Goal: Task Accomplishment & Management: Use online tool/utility

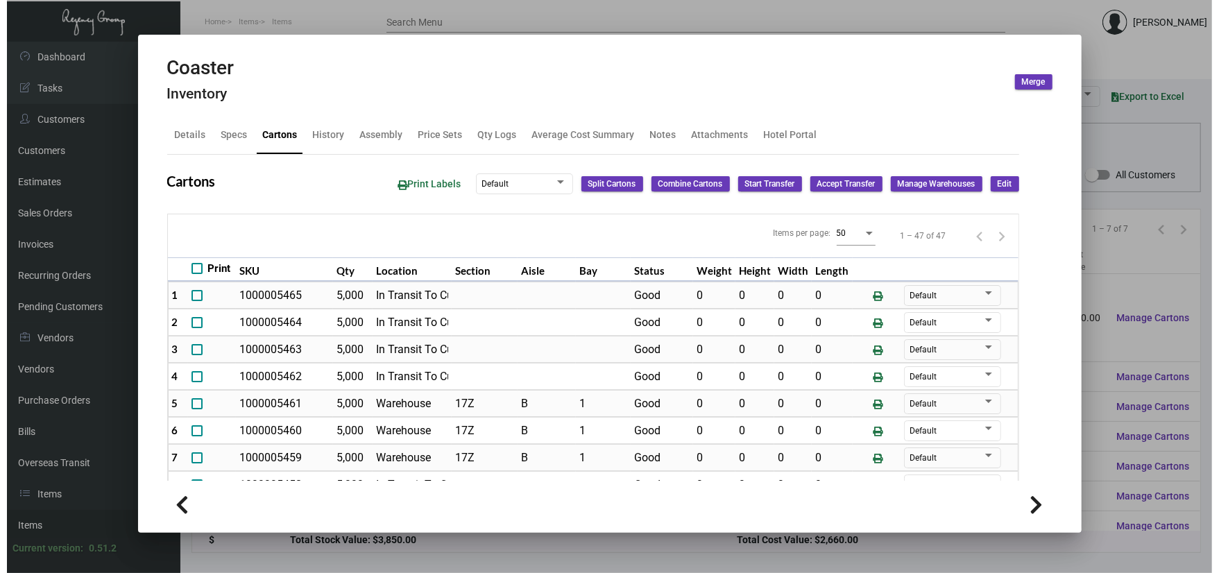
scroll to position [650, 0]
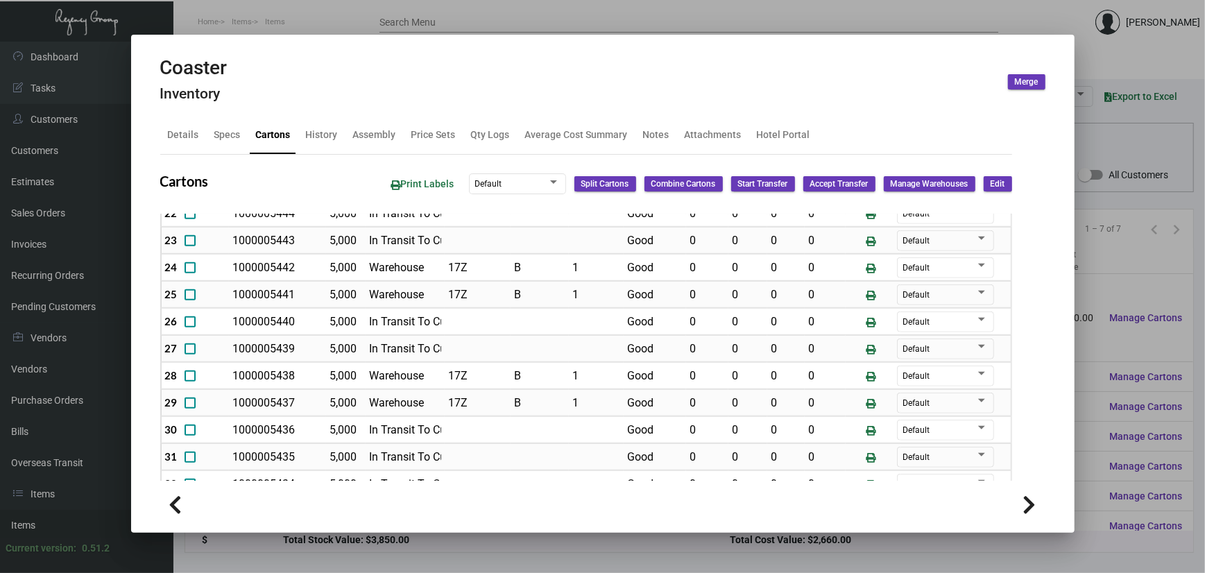
click at [264, 22] on div at bounding box center [602, 286] width 1205 height 573
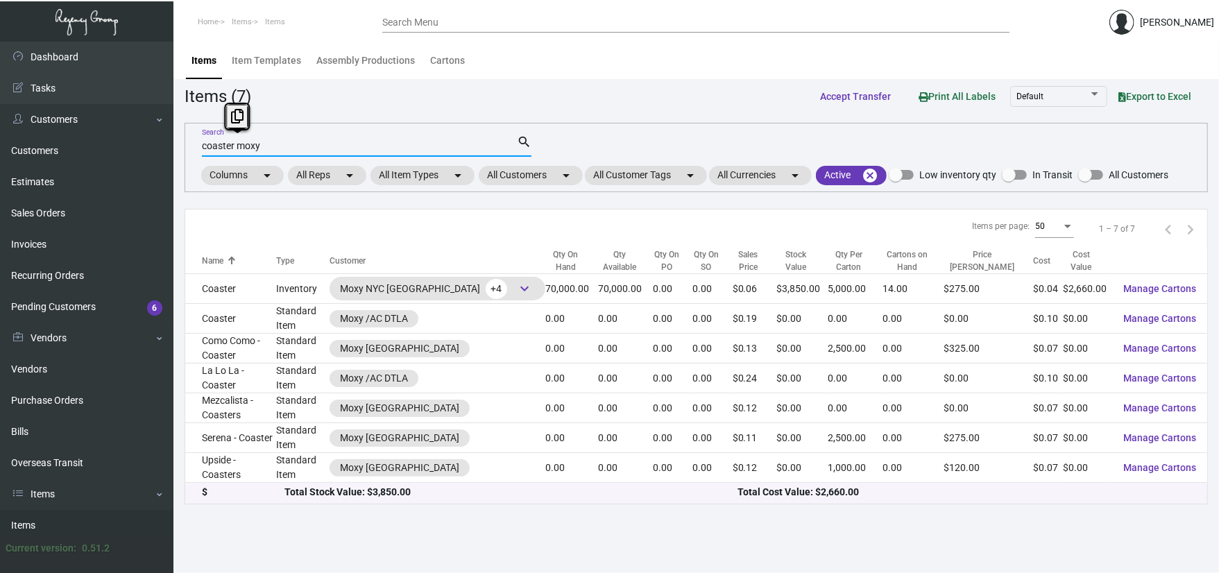
drag, startPoint x: 271, startPoint y: 144, endPoint x: 209, endPoint y: 144, distance: 61.0
click at [209, 144] on input "coaster moxy" at bounding box center [359, 146] width 315 height 11
click at [209, 151] on input "coaster moxy" at bounding box center [359, 146] width 315 height 11
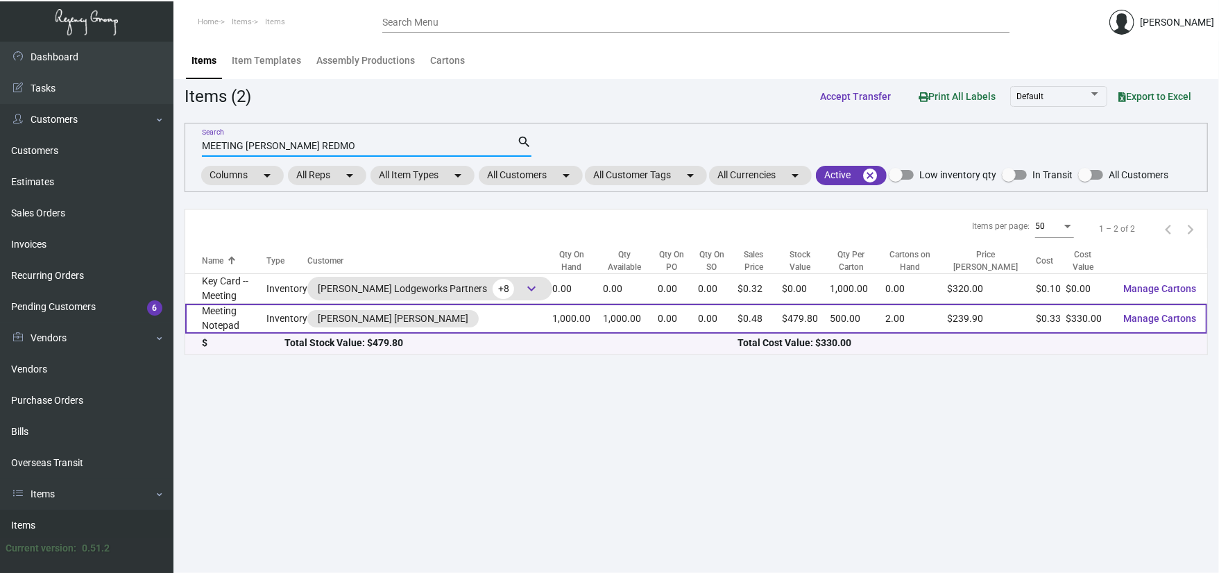
type input "MEETING [PERSON_NAME] REDMO"
click at [259, 314] on td "Meeting Notepad" at bounding box center [225, 319] width 81 height 30
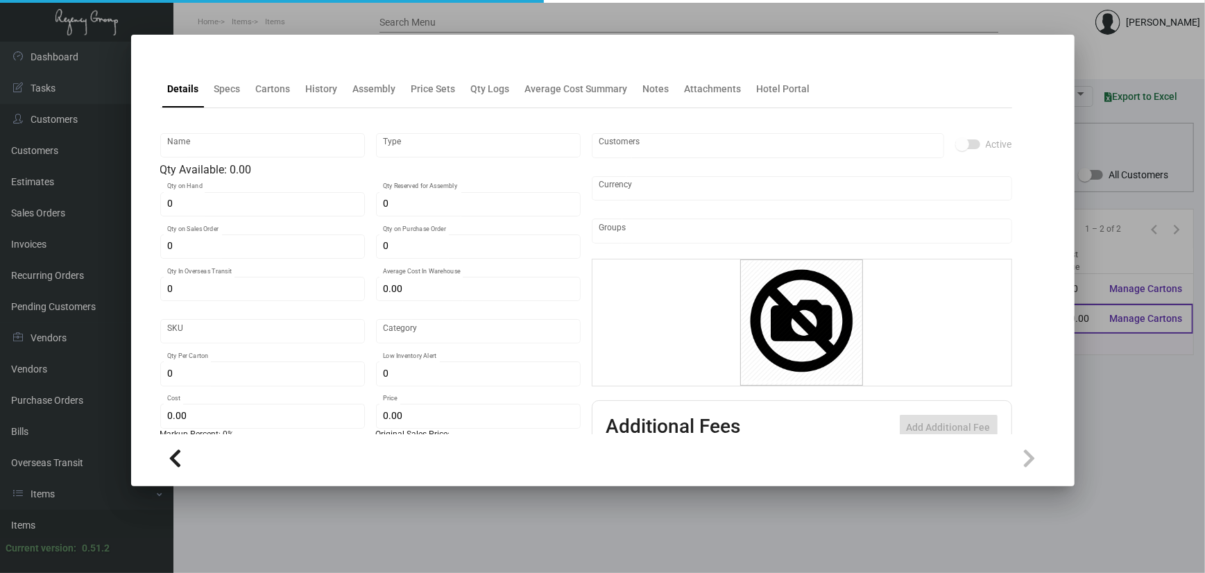
type input "Meeting Notepad"
type input "Inventory"
type input "1,000"
type input "$ 0.00"
type input "503"
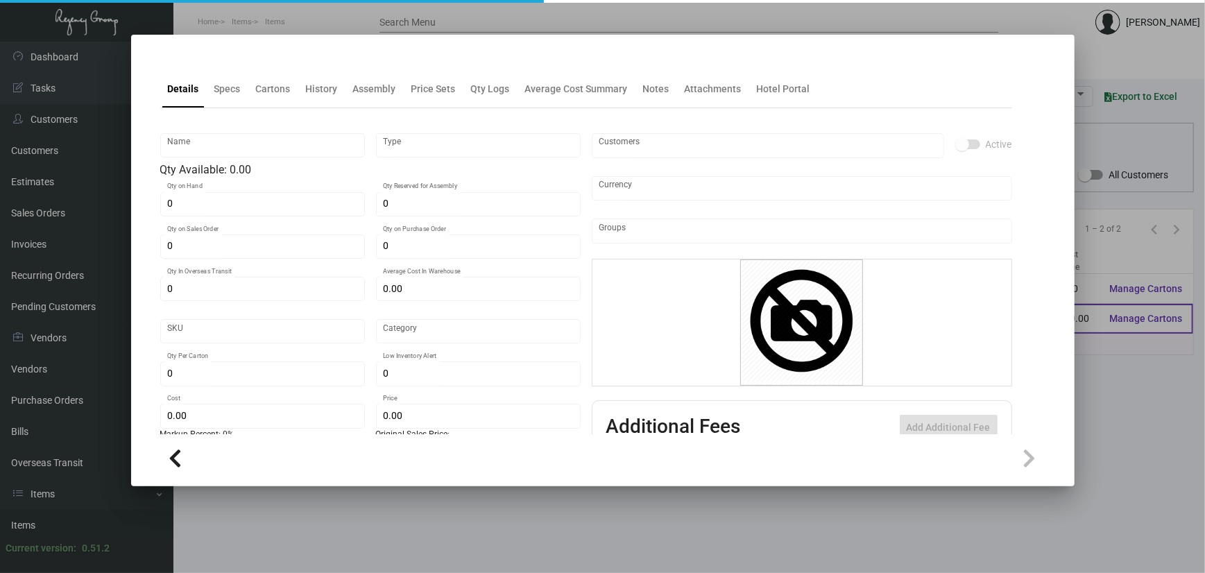
type input "Standard"
type input "500"
type input "$ 0.33"
type input "$ 0.4798"
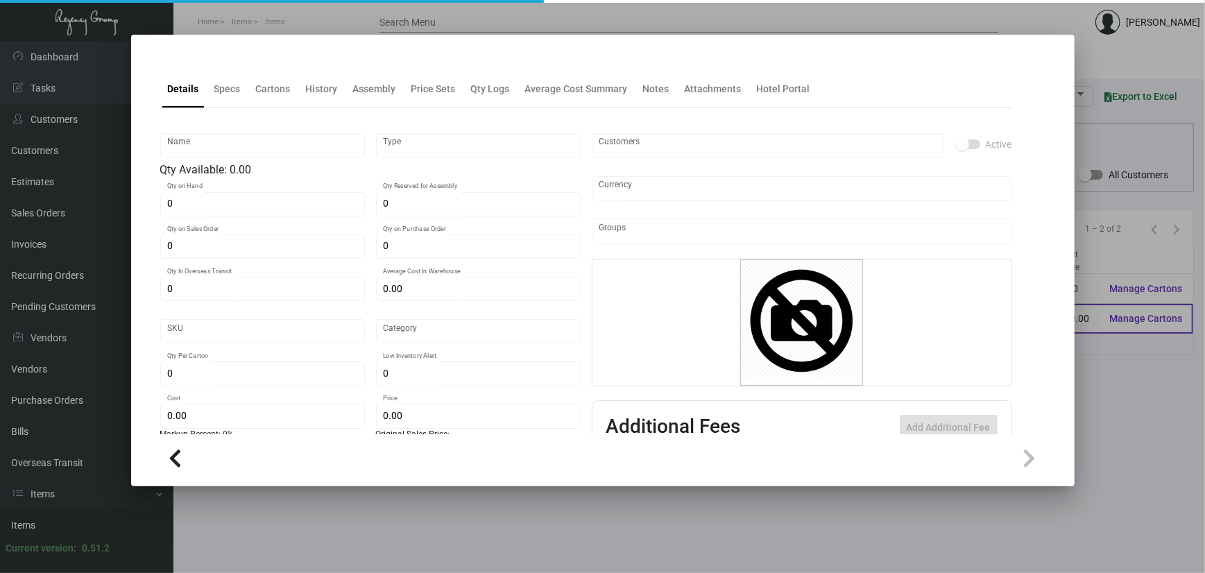
type textarea "Meeting Note Pad/Banquet pads: size 5.5x8.5 #24 bright white smooth text stock,…"
checkbox input "true"
type input "United States Dollar $"
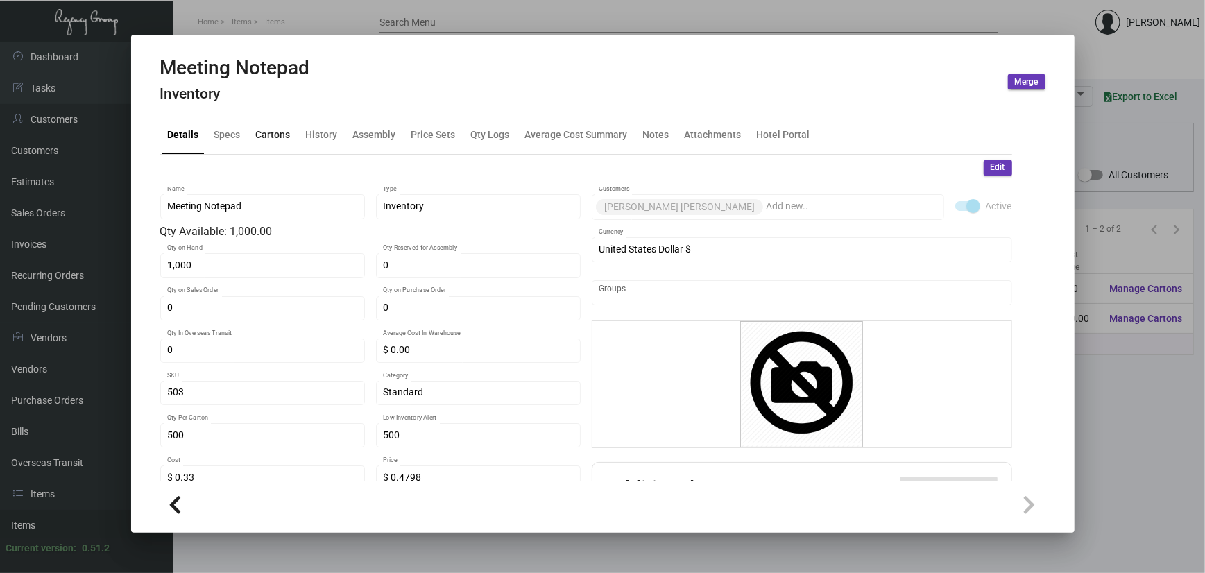
click at [273, 129] on div "Cartons" at bounding box center [273, 135] width 35 height 15
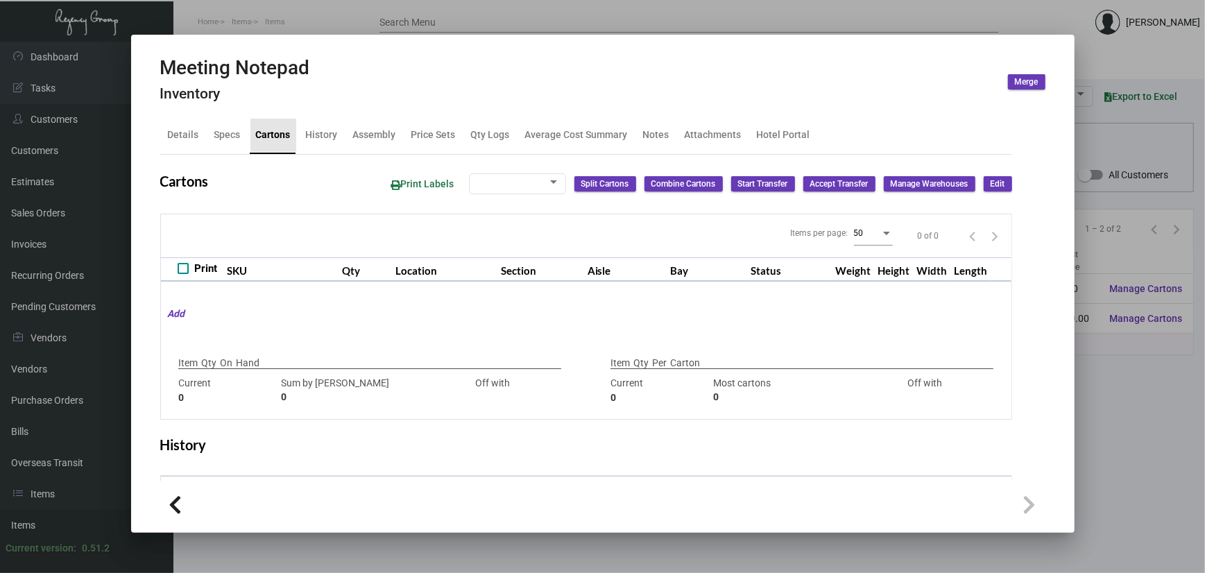
type input "1,000"
type input "1000"
type input "0"
type input "500"
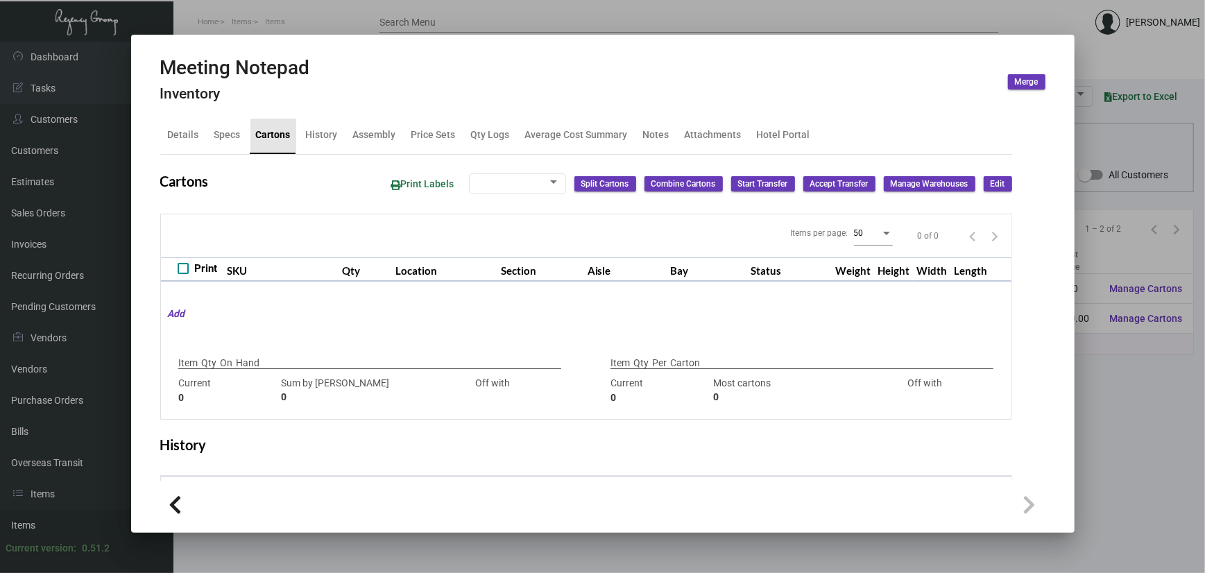
type input "0"
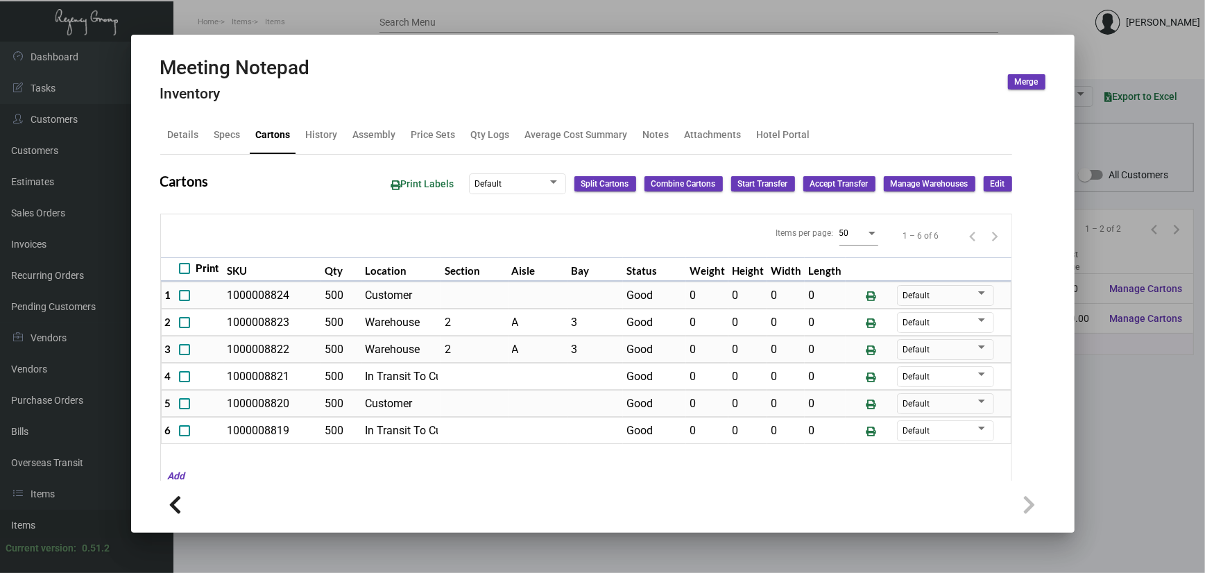
click at [991, 183] on span "Edit" at bounding box center [998, 184] width 15 height 12
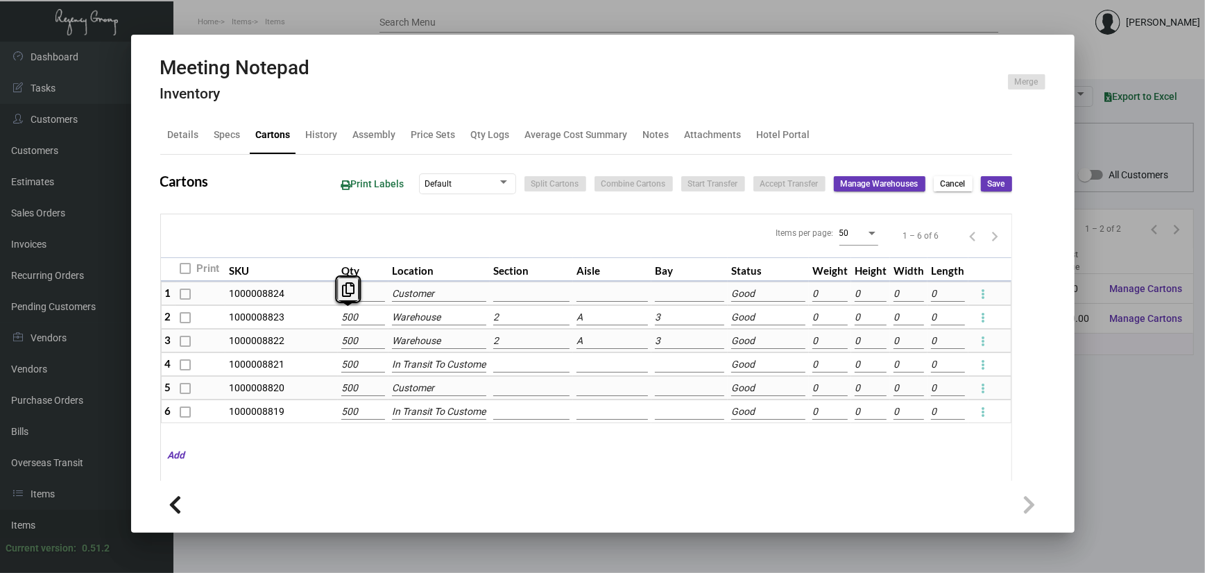
click at [382, 318] on input "500" at bounding box center [363, 317] width 44 height 15
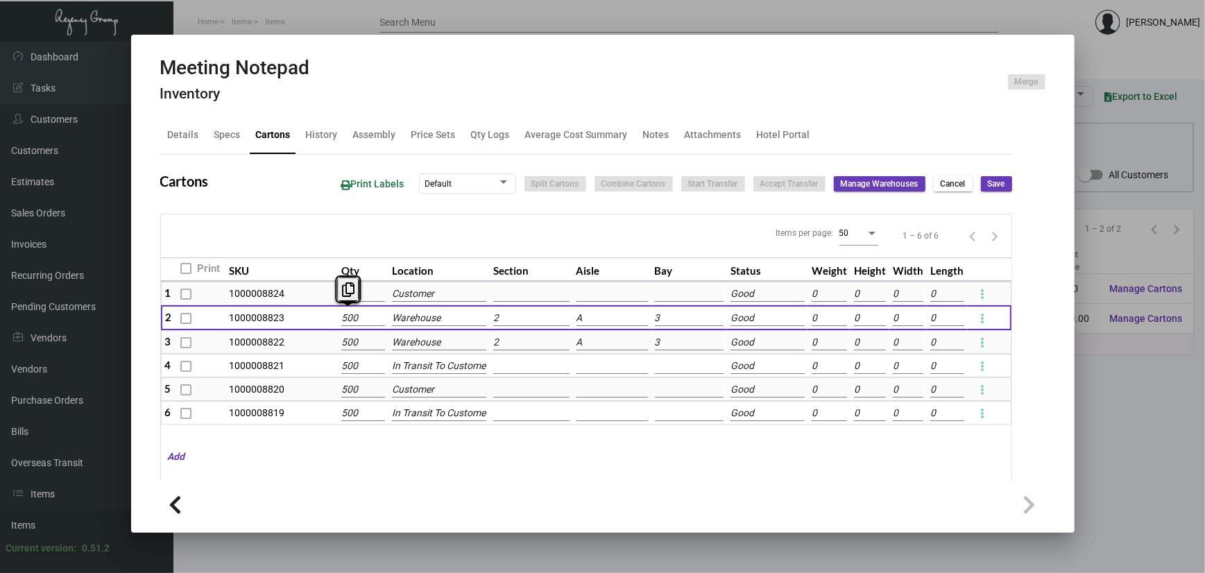
type input "501"
type input "+499"
type input "1"
type input "510"
type input "+490"
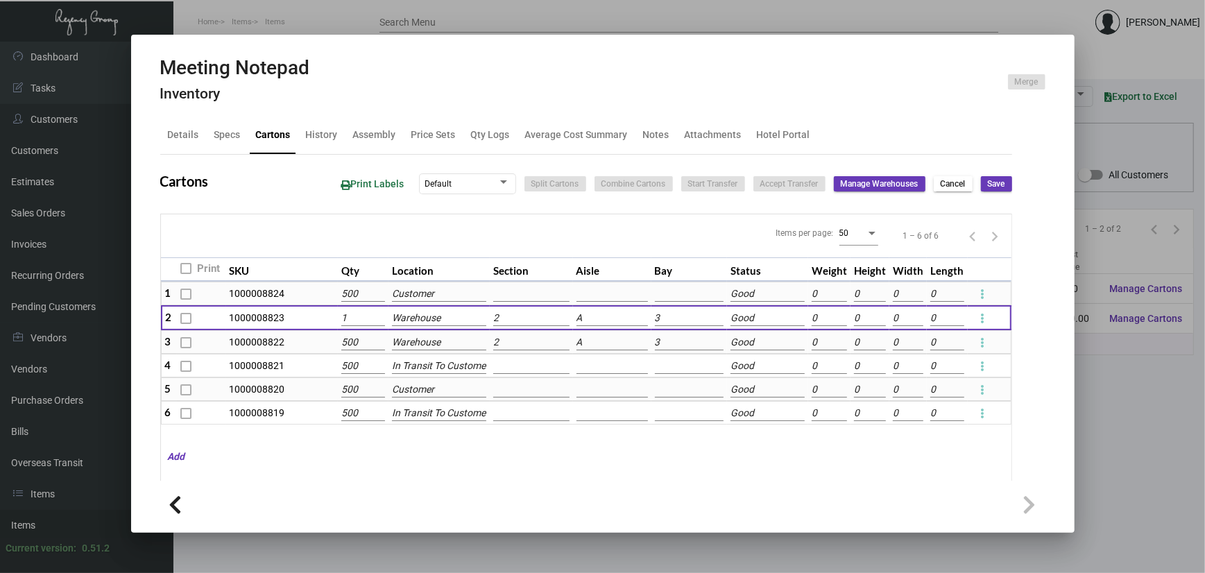
type input "10"
type input "600"
type input "+400"
type input "100"
type input "1500"
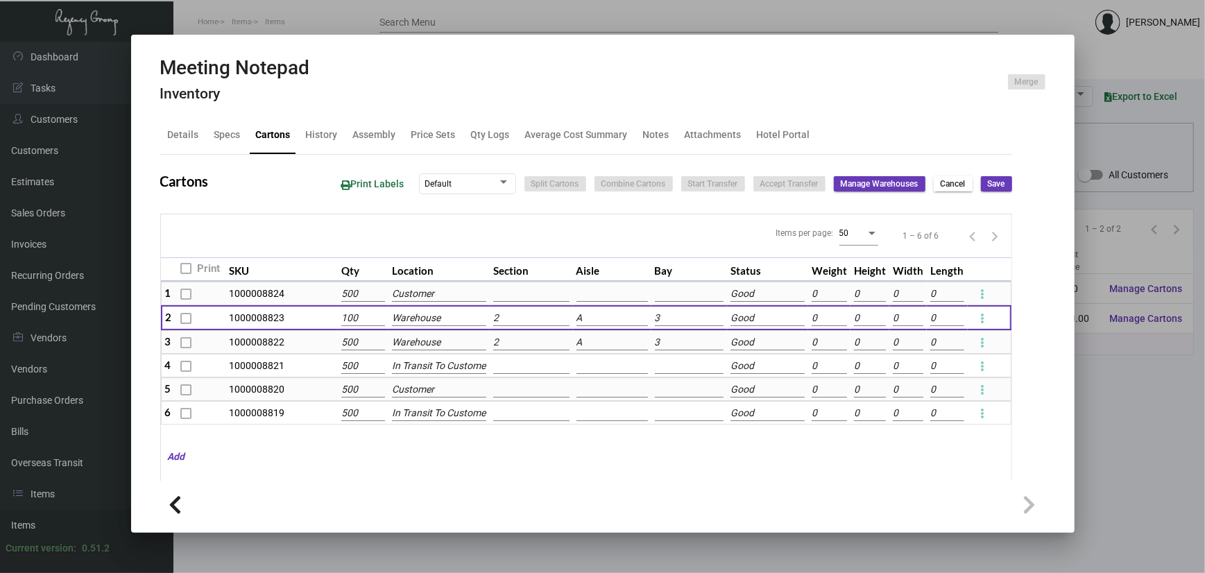
type input "-500"
type input "1000"
type input "-500"
type input "1,000"
click at [988, 183] on span "Save" at bounding box center [996, 184] width 17 height 12
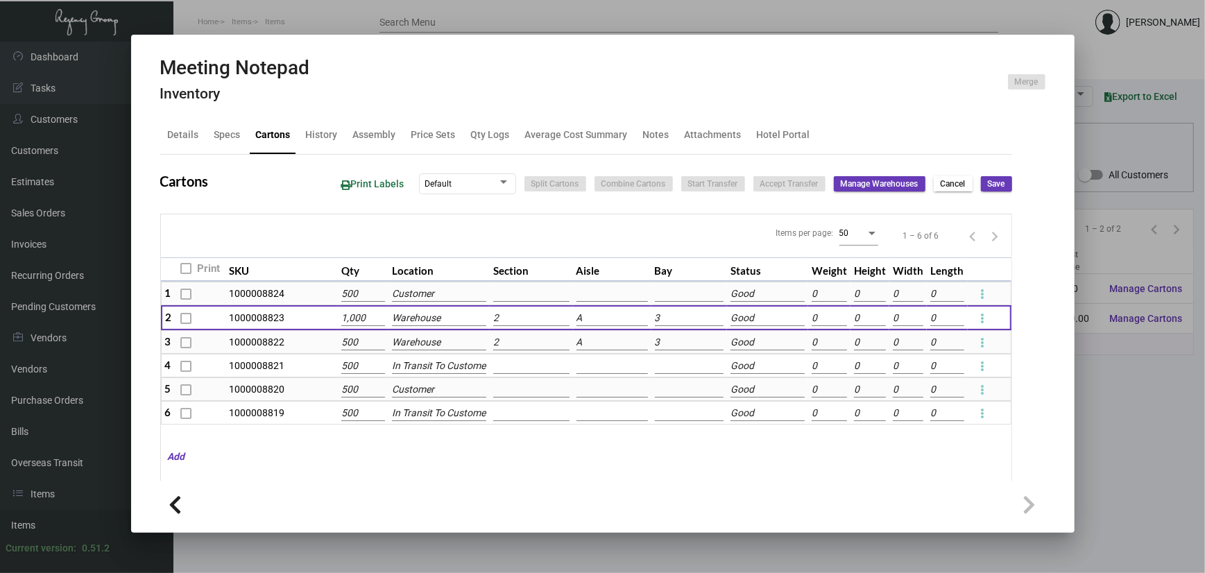
type input "0"
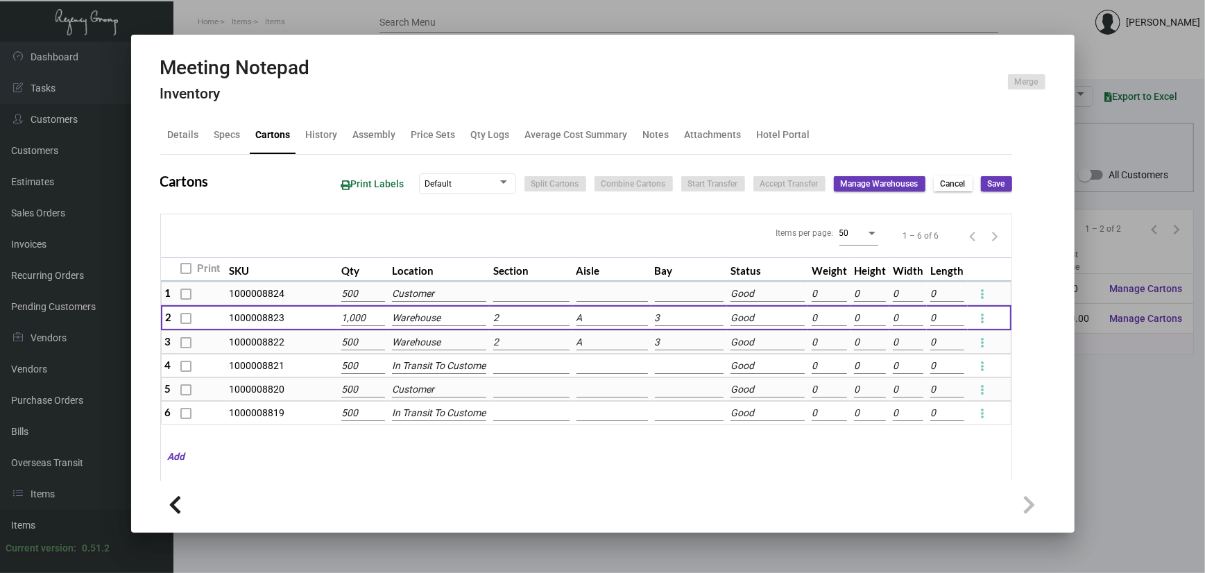
type input "0"
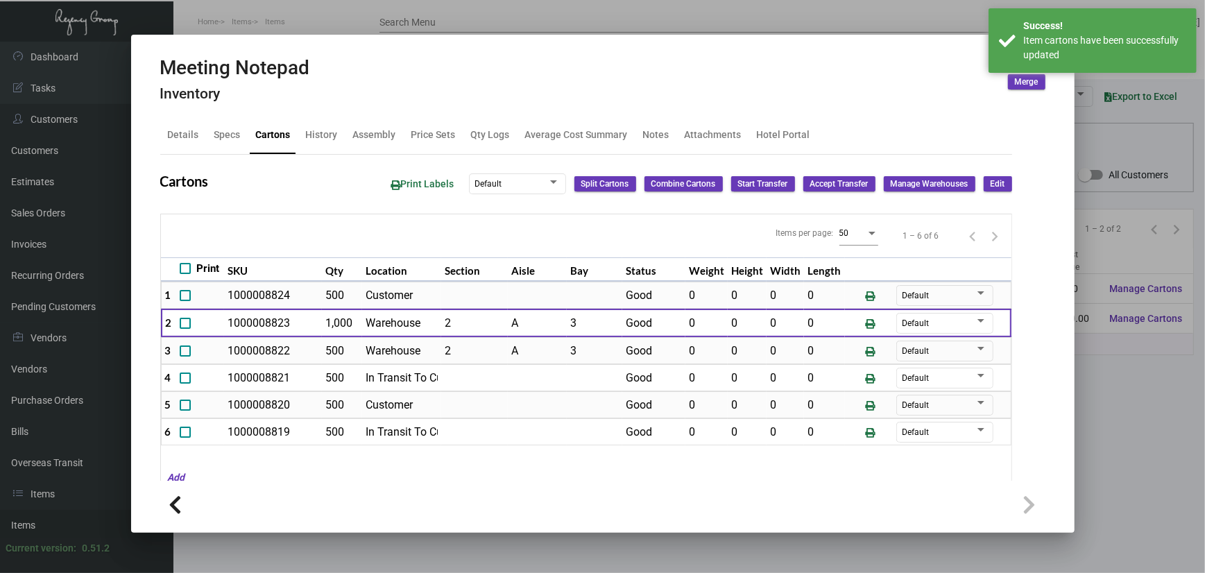
click at [183, 323] on span at bounding box center [185, 323] width 11 height 11
click at [185, 329] on input "checkbox" at bounding box center [185, 329] width 1 height 1
checkbox input "true"
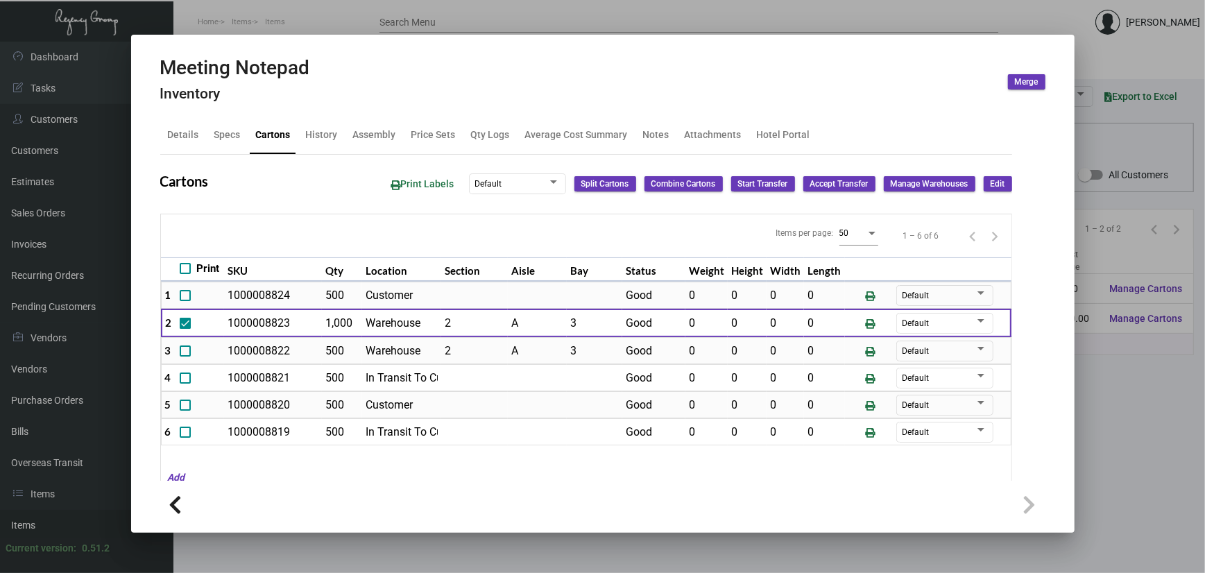
click at [423, 182] on span "Print Labels" at bounding box center [422, 183] width 63 height 11
type input "0"
checkbox input "false"
type input "0"
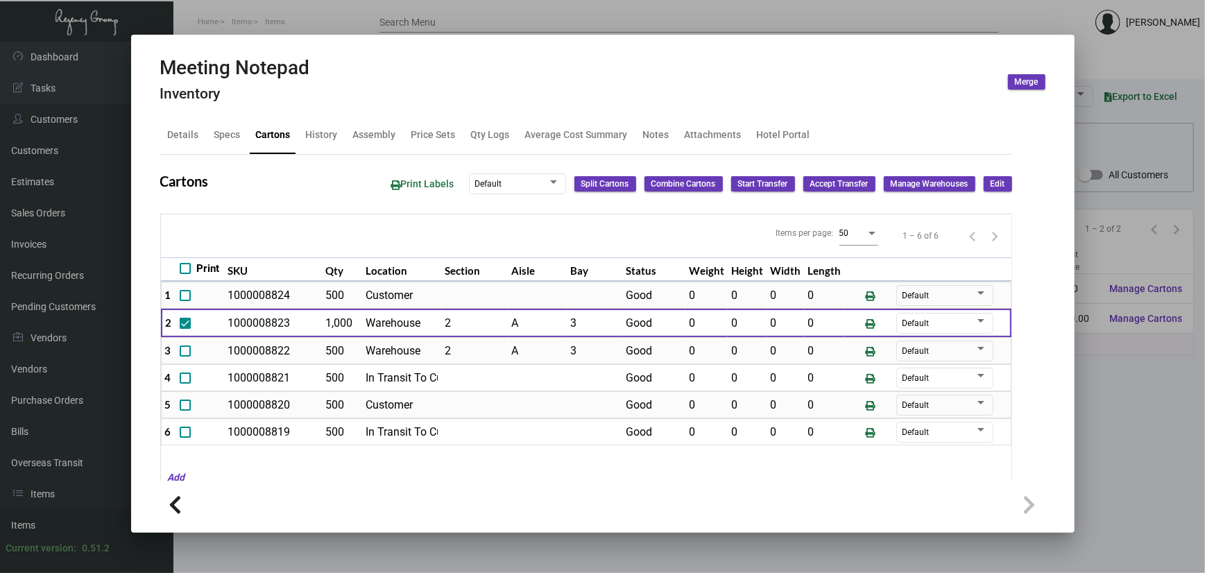
type input "0"
click at [391, 183] on span "Print Labels" at bounding box center [422, 183] width 63 height 11
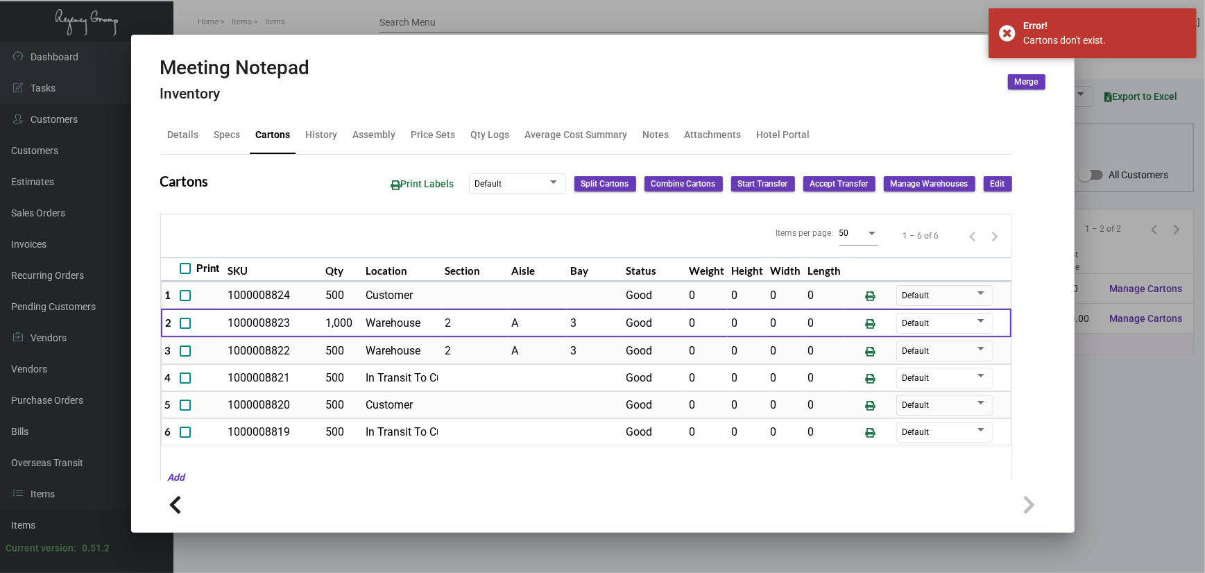
click at [186, 320] on span at bounding box center [185, 323] width 11 height 11
click at [185, 329] on input "checkbox" at bounding box center [185, 329] width 1 height 1
checkbox input "true"
click at [423, 185] on span "Print Labels" at bounding box center [422, 183] width 63 height 11
type input "0"
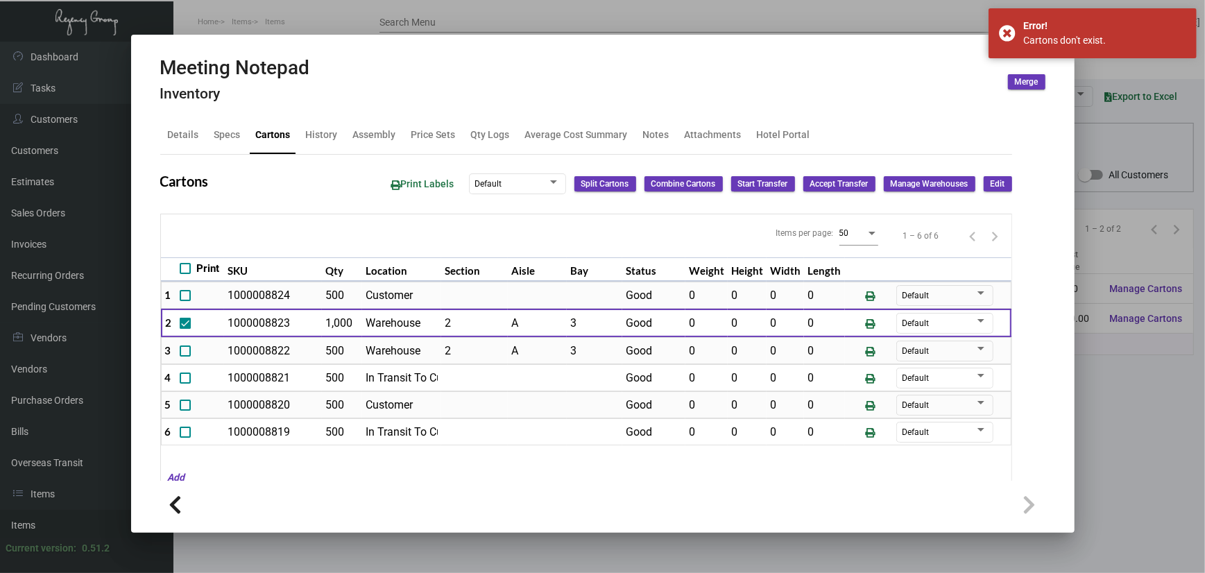
checkbox input "false"
type input "0"
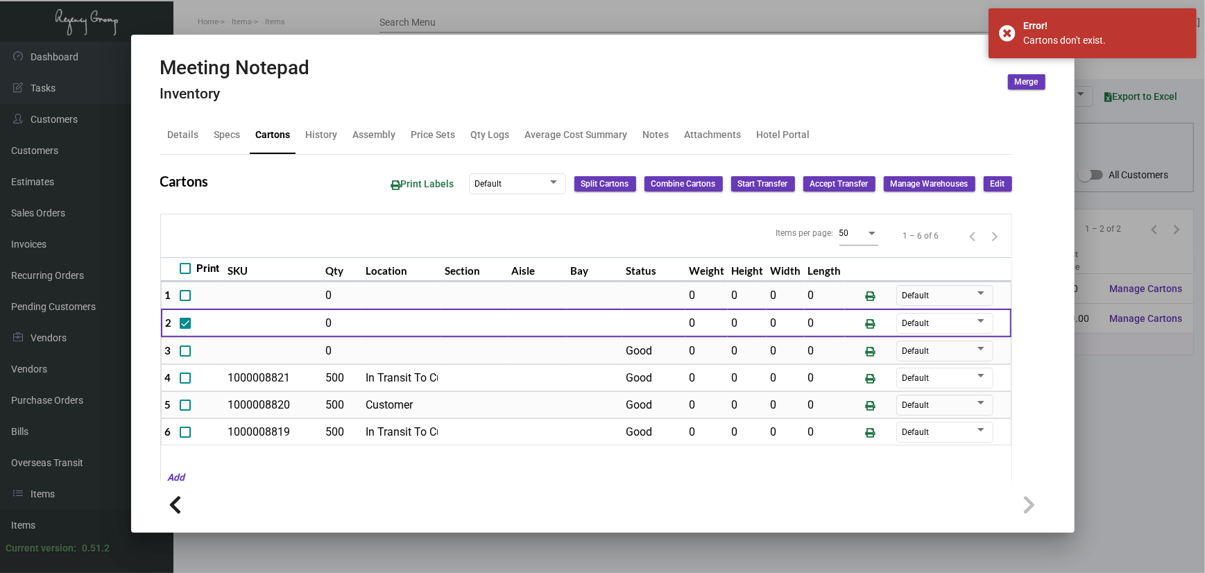
type input "0"
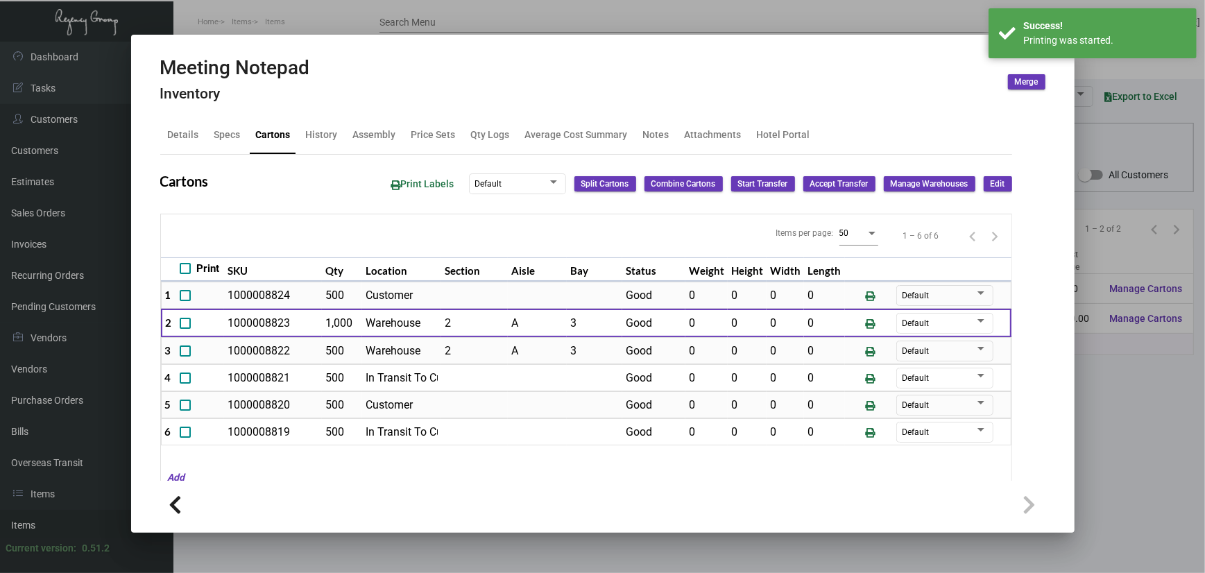
click at [300, 24] on div at bounding box center [602, 286] width 1205 height 573
